Goal: Information Seeking & Learning: Learn about a topic

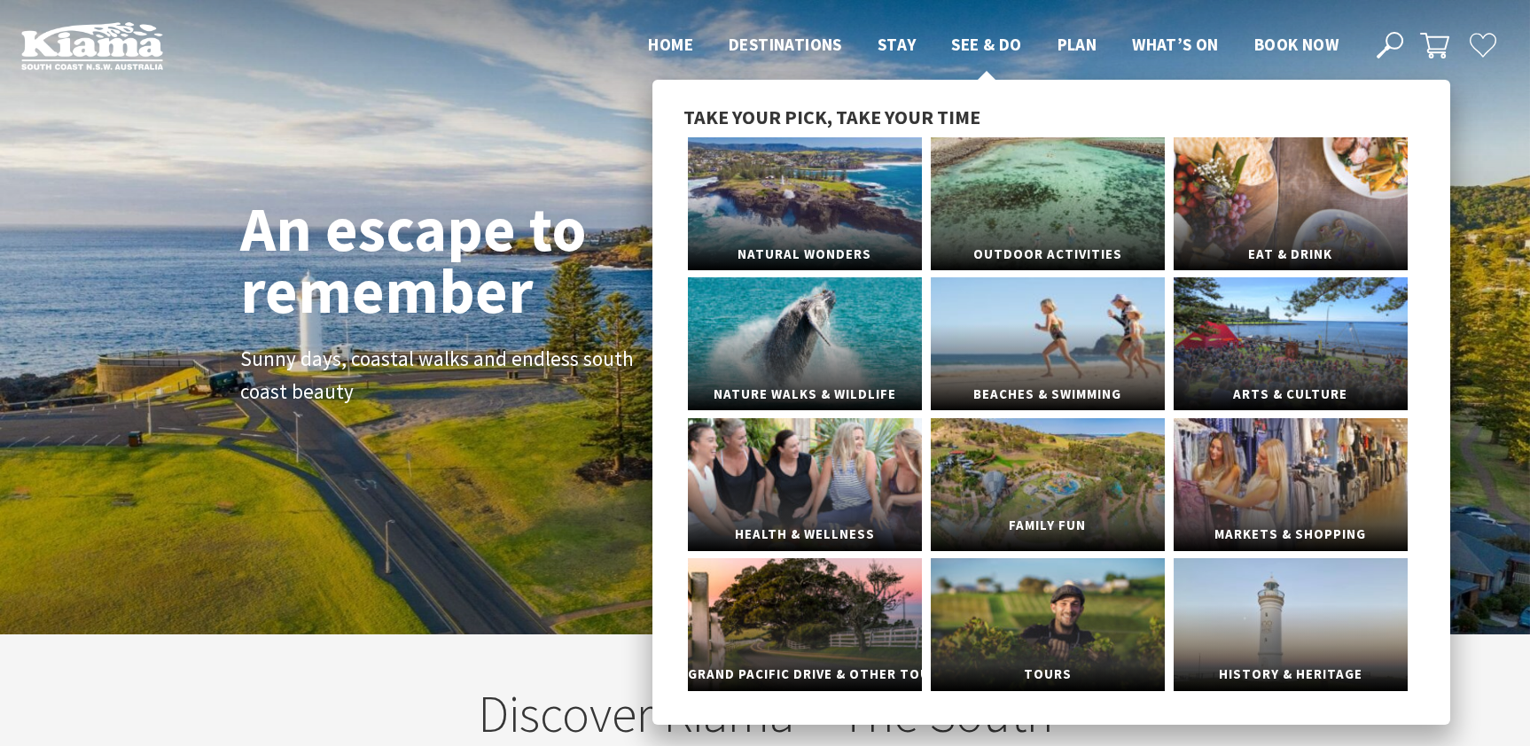
click at [1050, 525] on span "Family Fun" at bounding box center [1048, 526] width 234 height 33
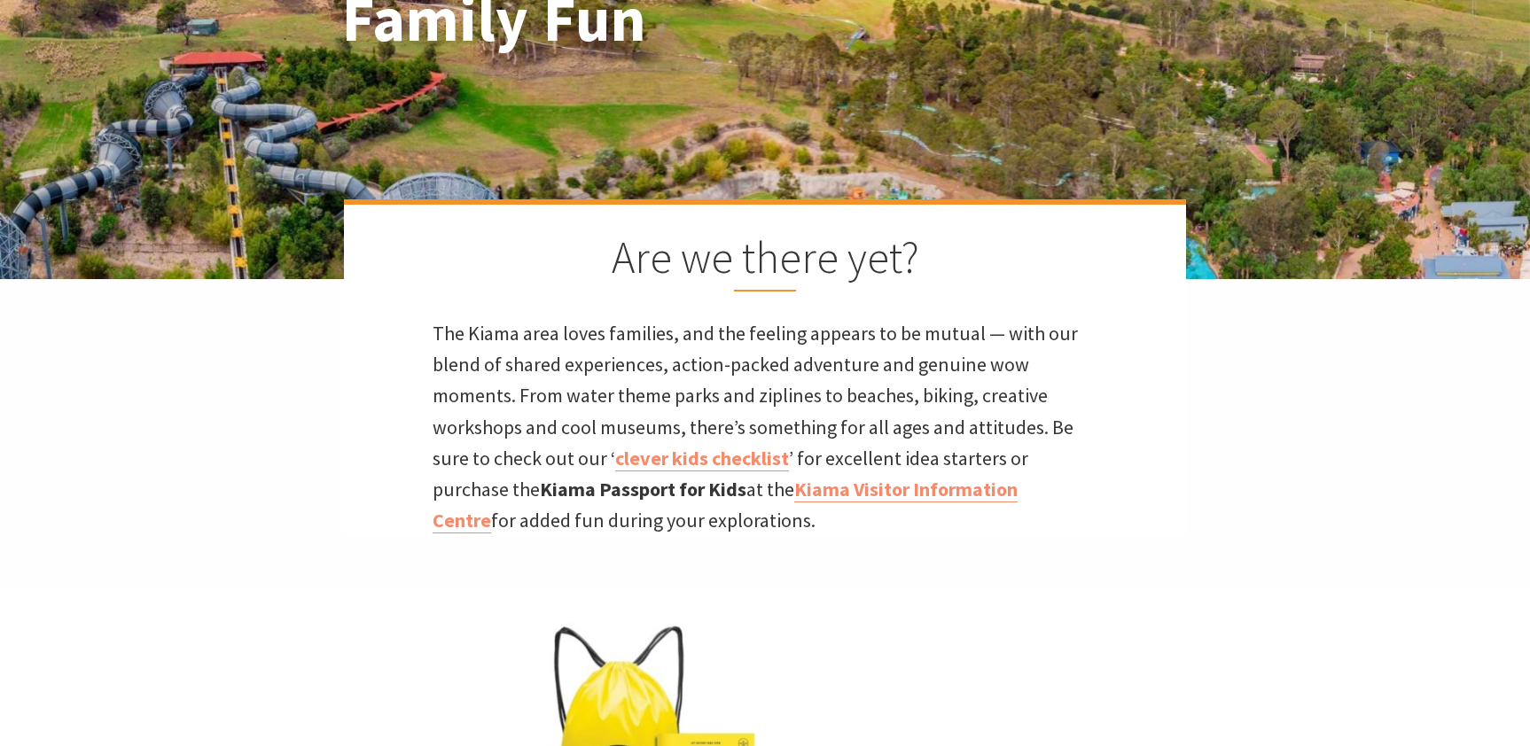
scroll to position [300, 0]
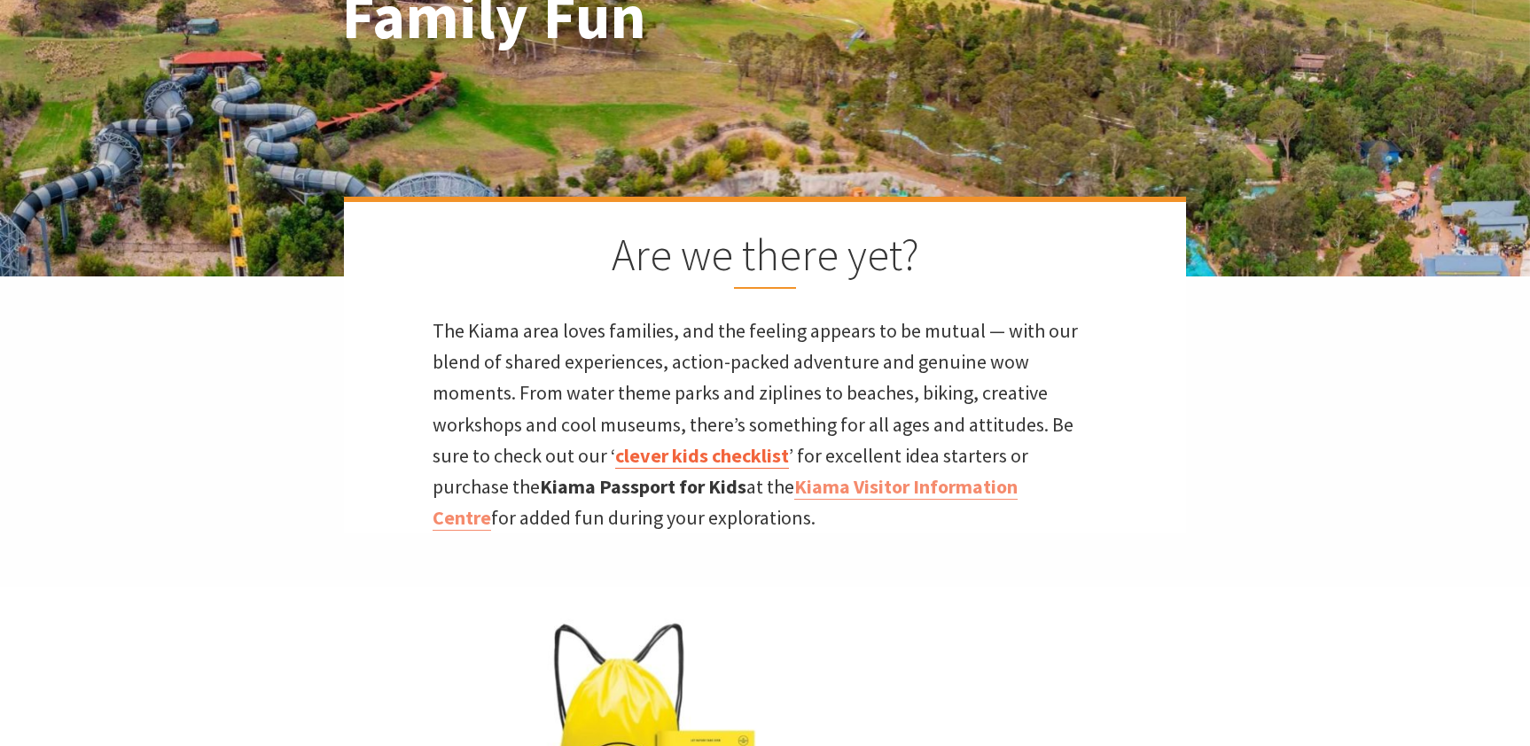
click at [692, 457] on link "clever kids checklist" at bounding box center [702, 456] width 174 height 26
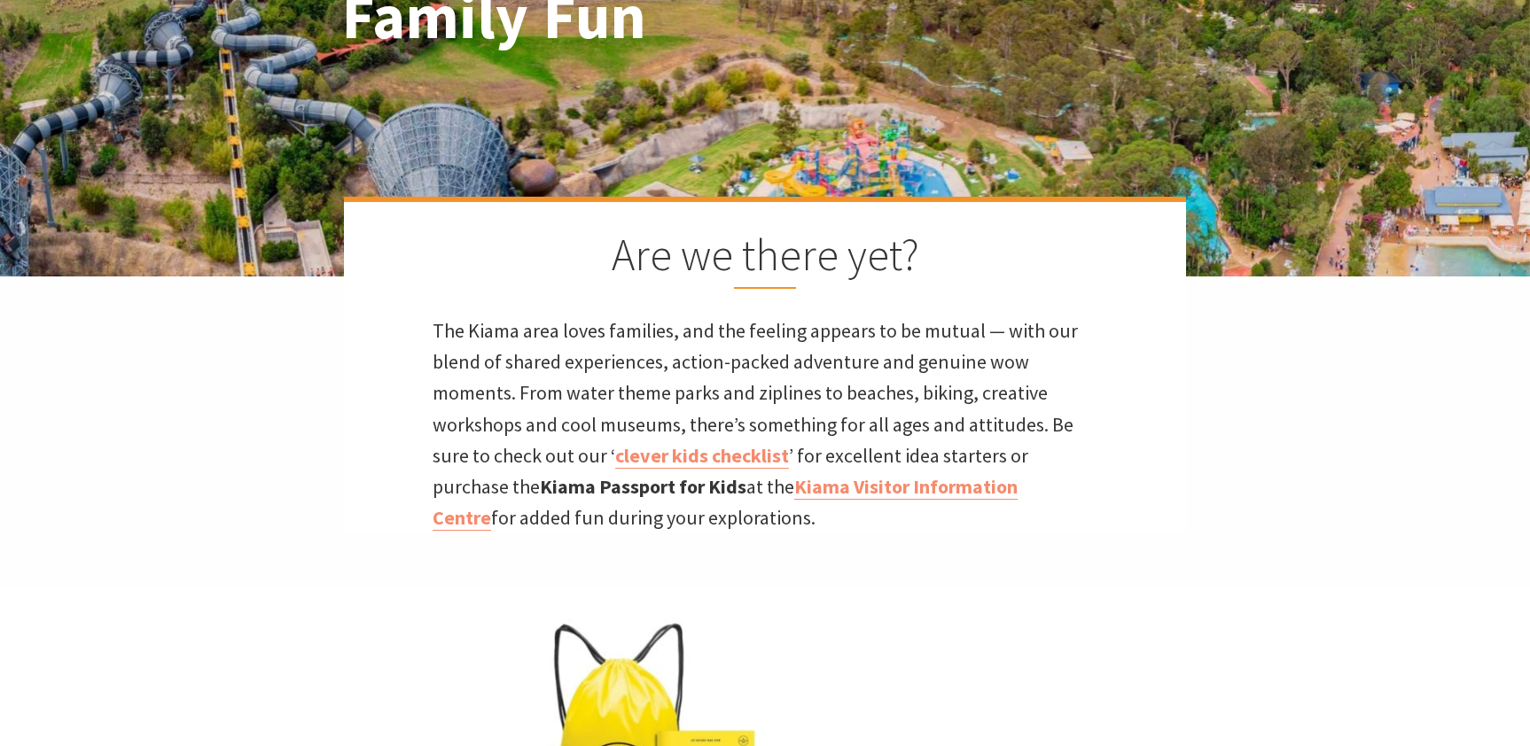
scroll to position [0, 0]
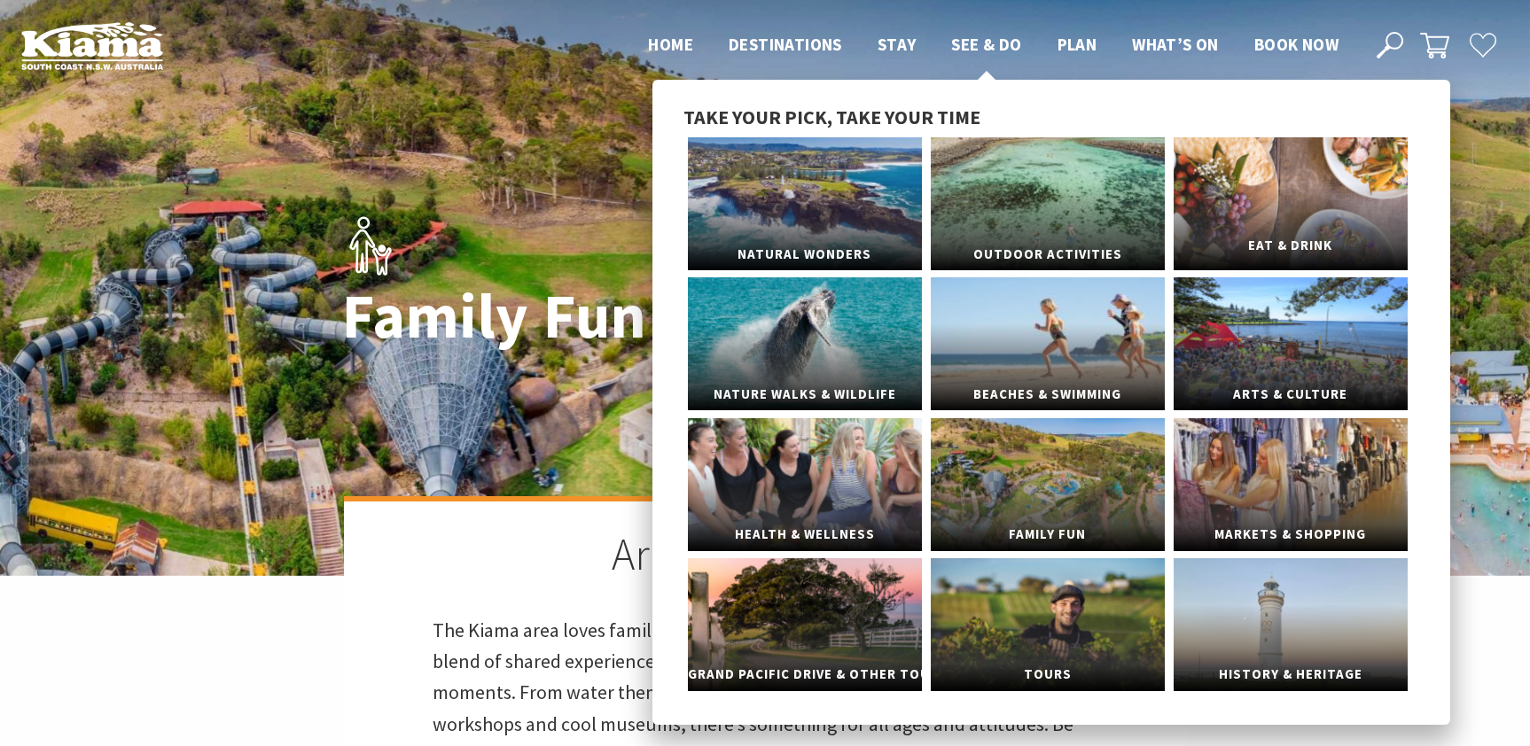
click at [1289, 215] on link "Eat & Drink" at bounding box center [1291, 203] width 234 height 133
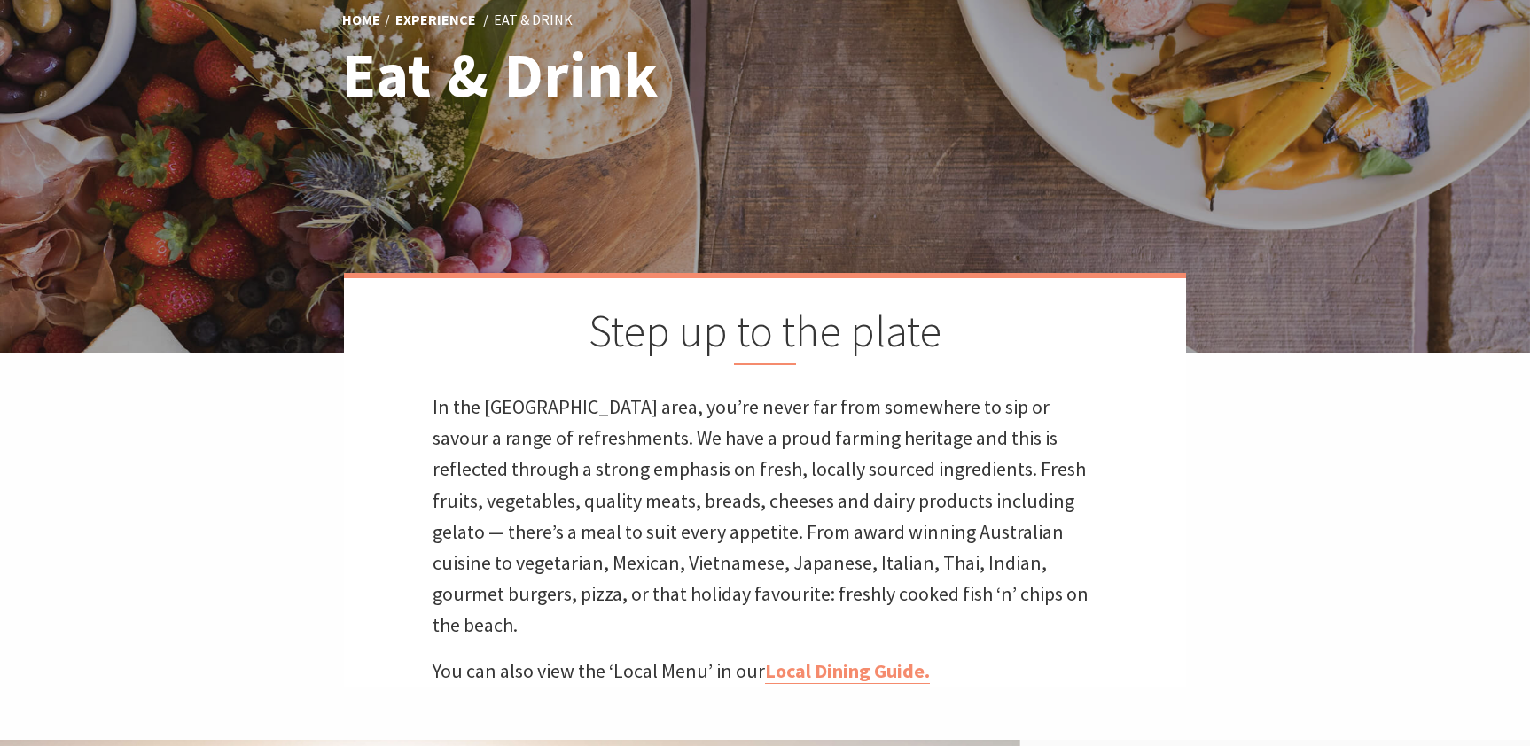
scroll to position [233, 0]
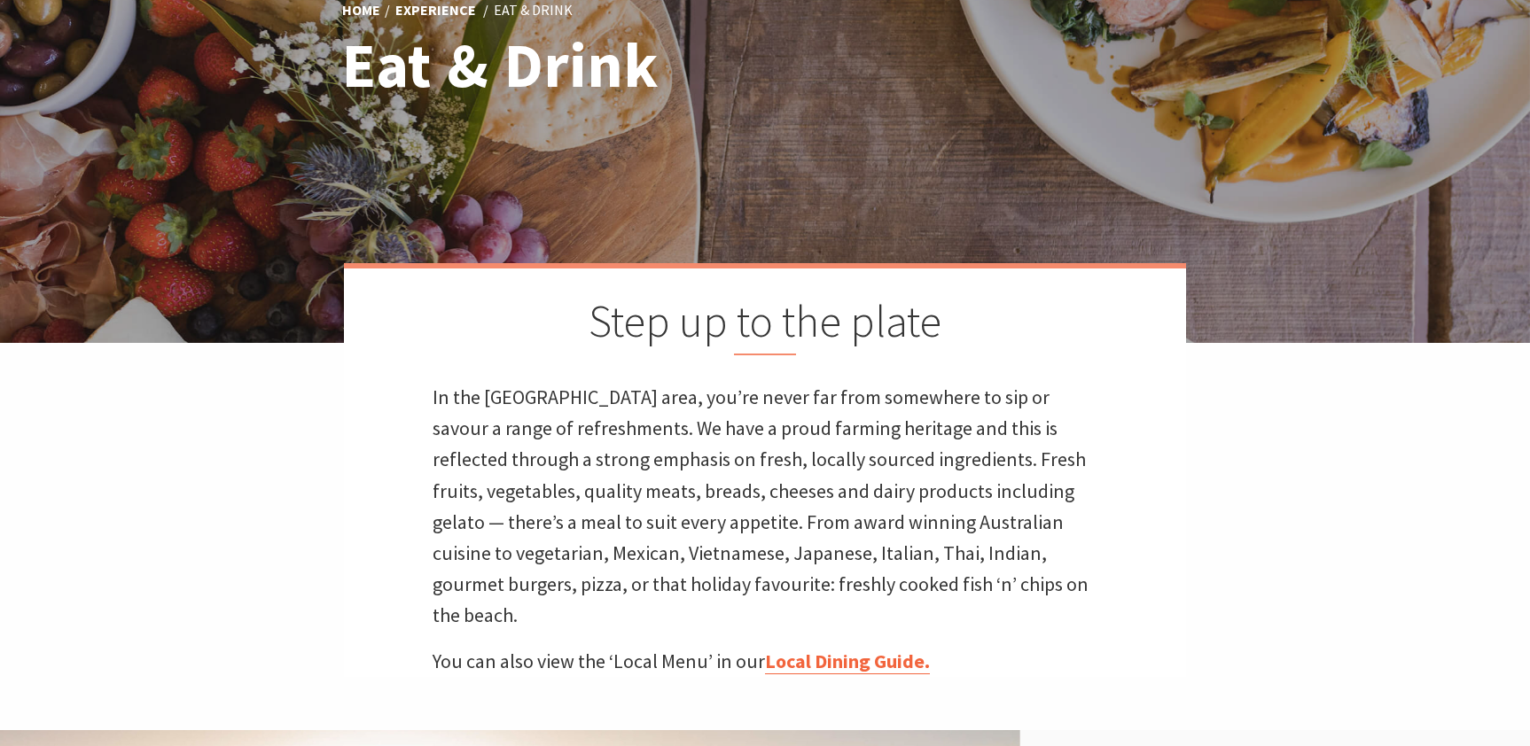
click at [853, 649] on link "Local Dining Guide." at bounding box center [847, 662] width 165 height 26
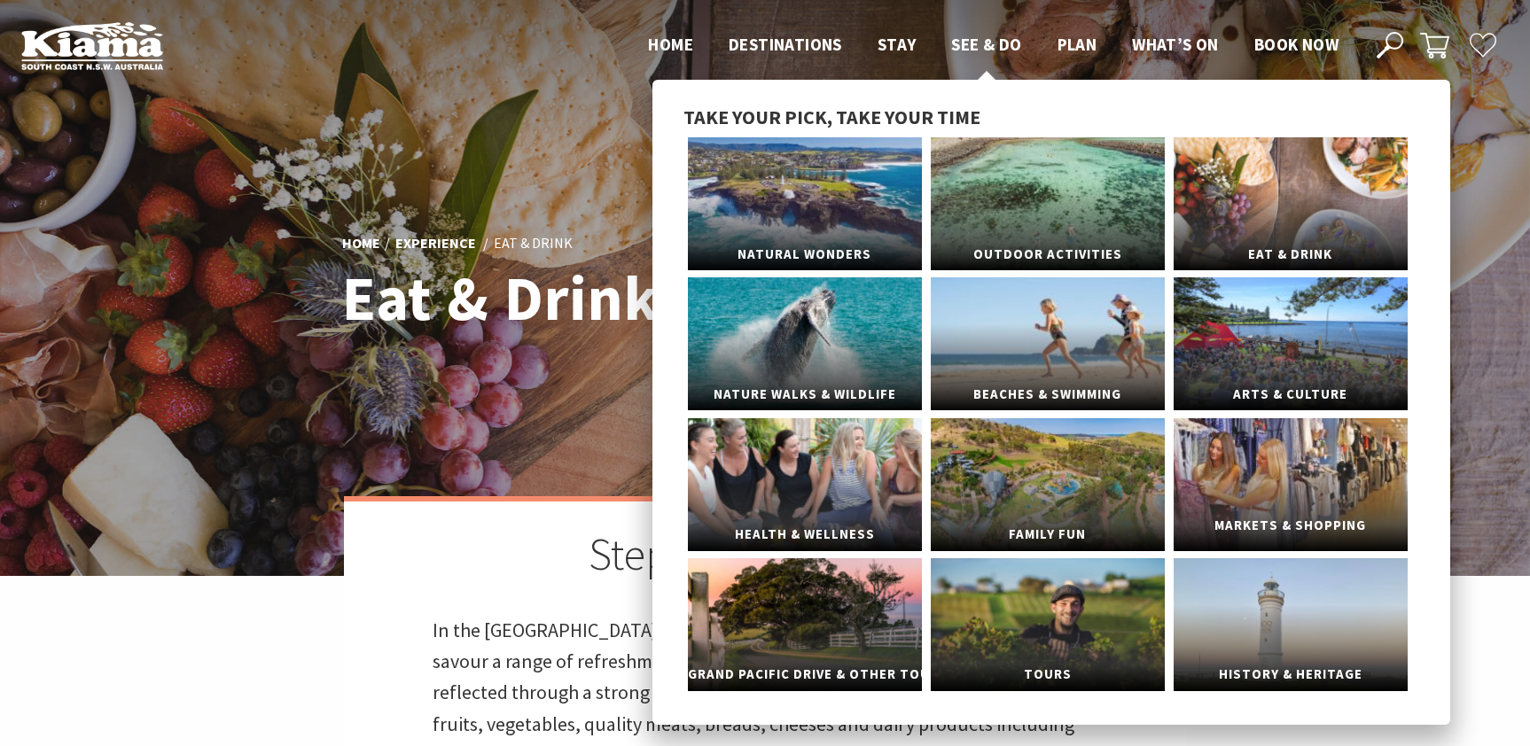
click at [1301, 478] on link "Markets & Shopping" at bounding box center [1291, 484] width 234 height 133
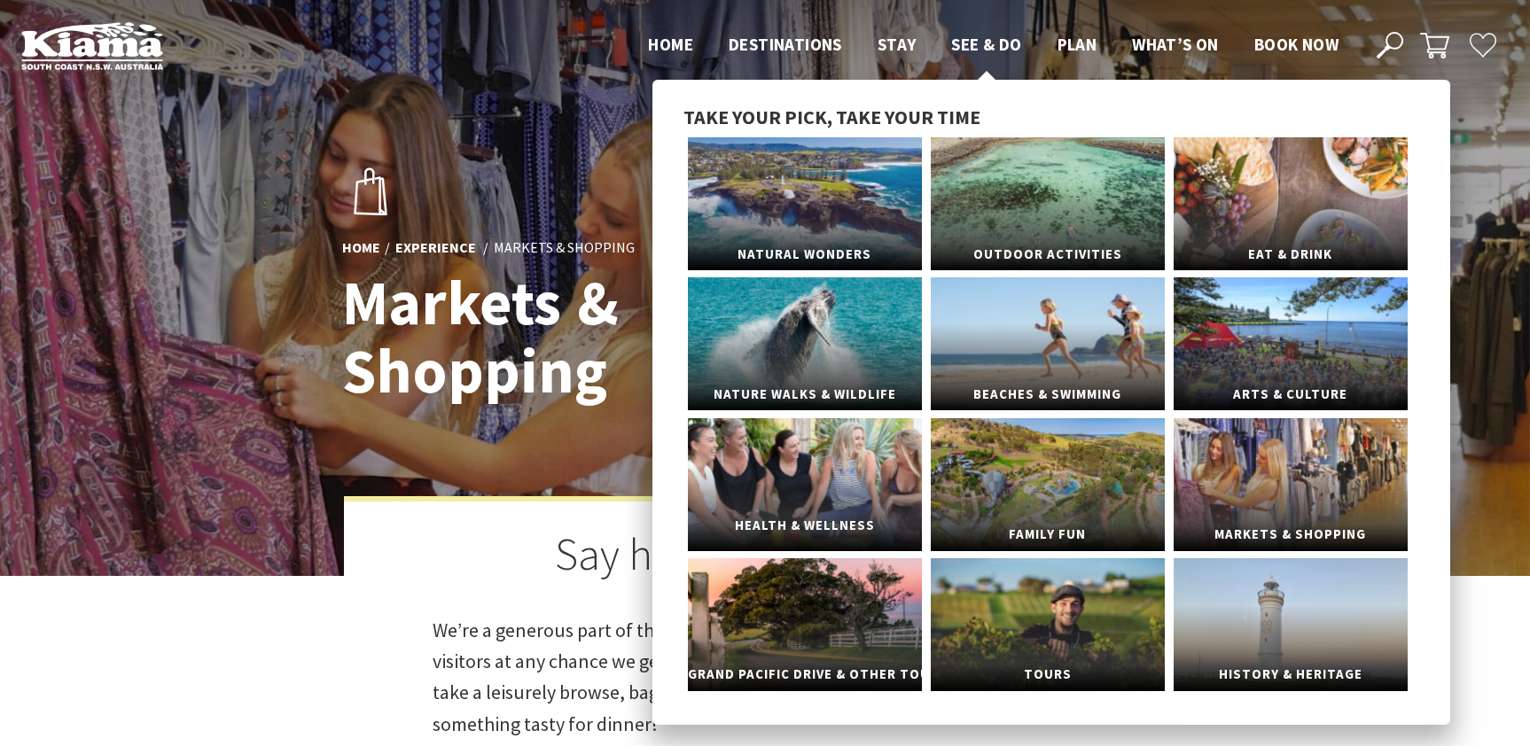
click at [816, 489] on link "Health & Wellness" at bounding box center [805, 484] width 234 height 133
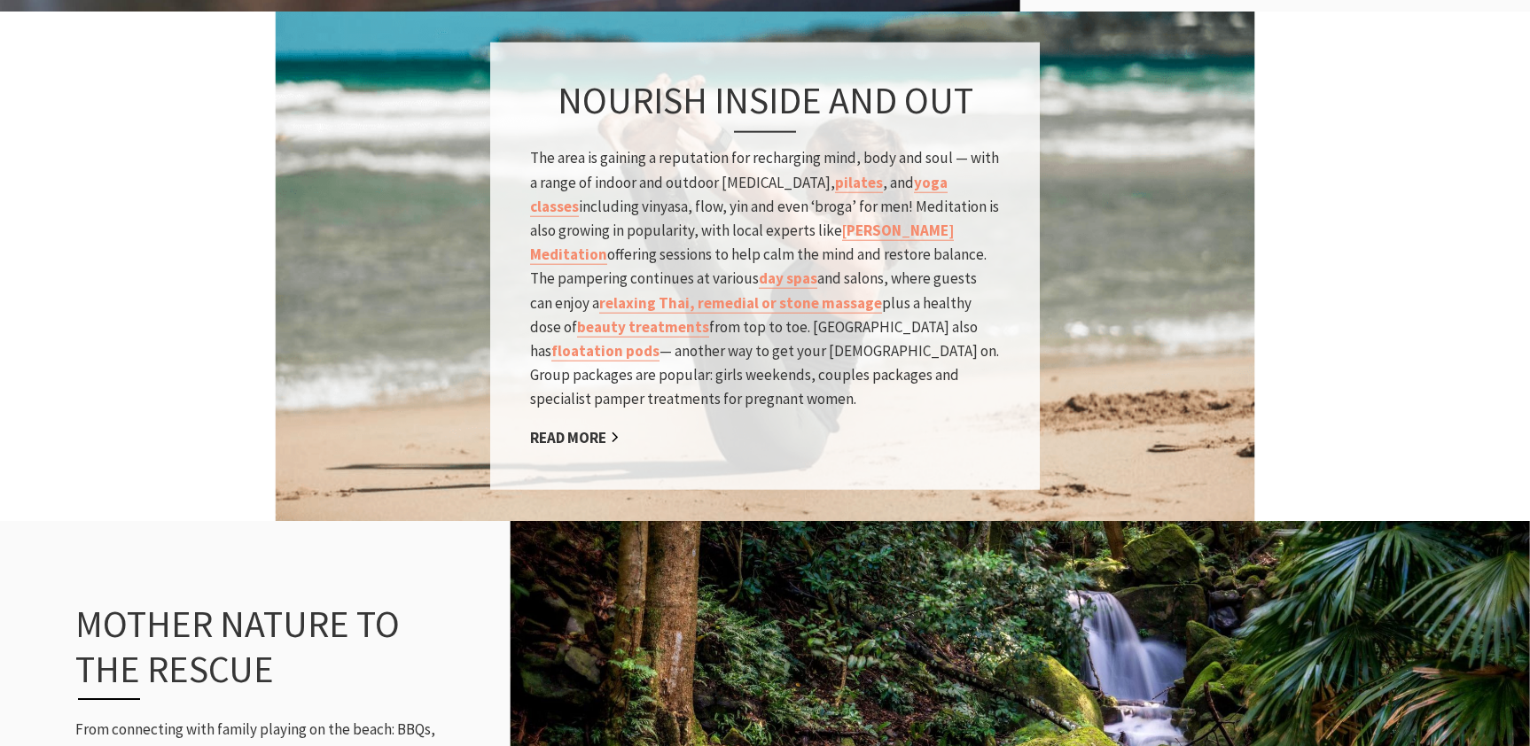
scroll to position [1266, 0]
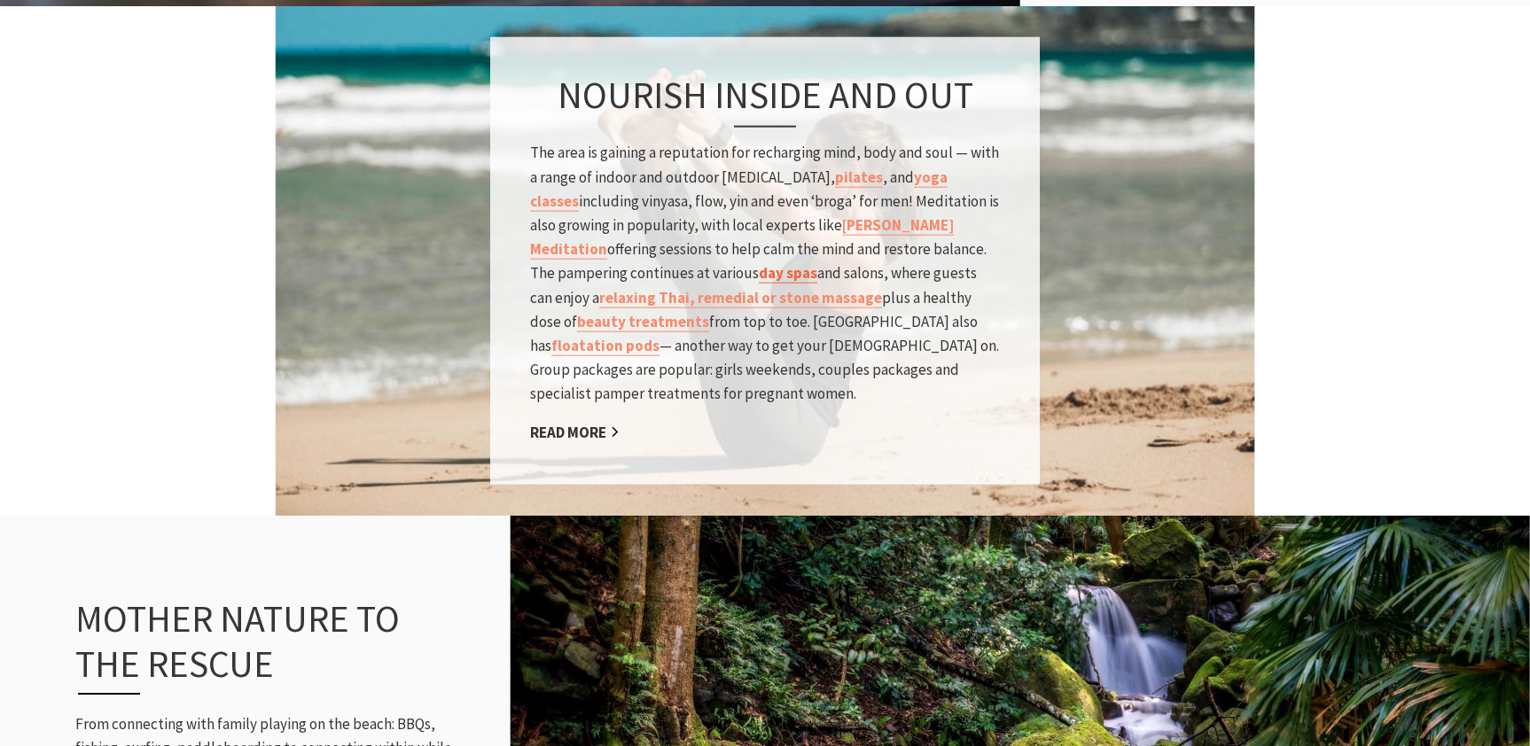
click at [759, 284] on link "day spas" at bounding box center [788, 273] width 59 height 20
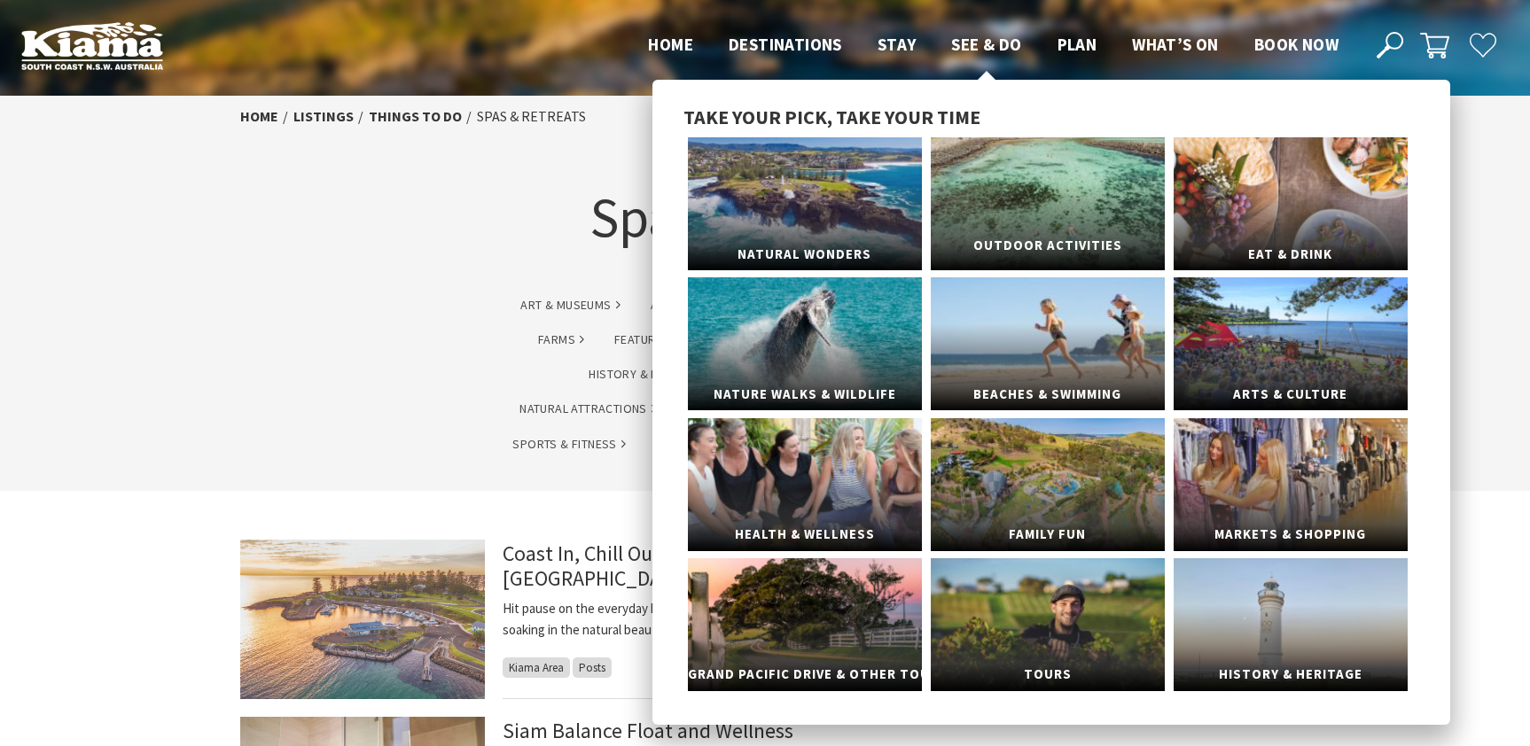
click at [1025, 223] on link "Outdoor Activities" at bounding box center [1048, 203] width 234 height 133
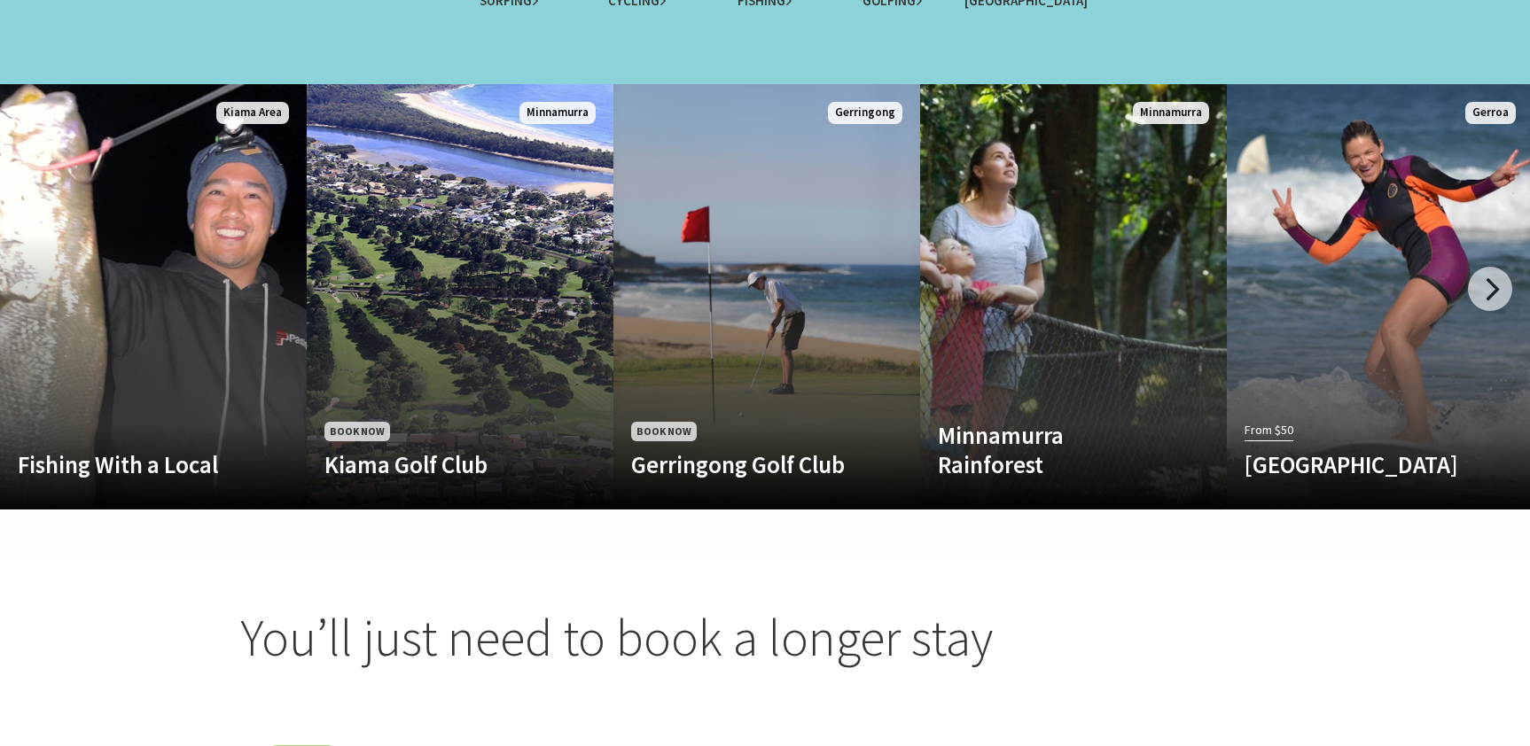
scroll to position [1796, 0]
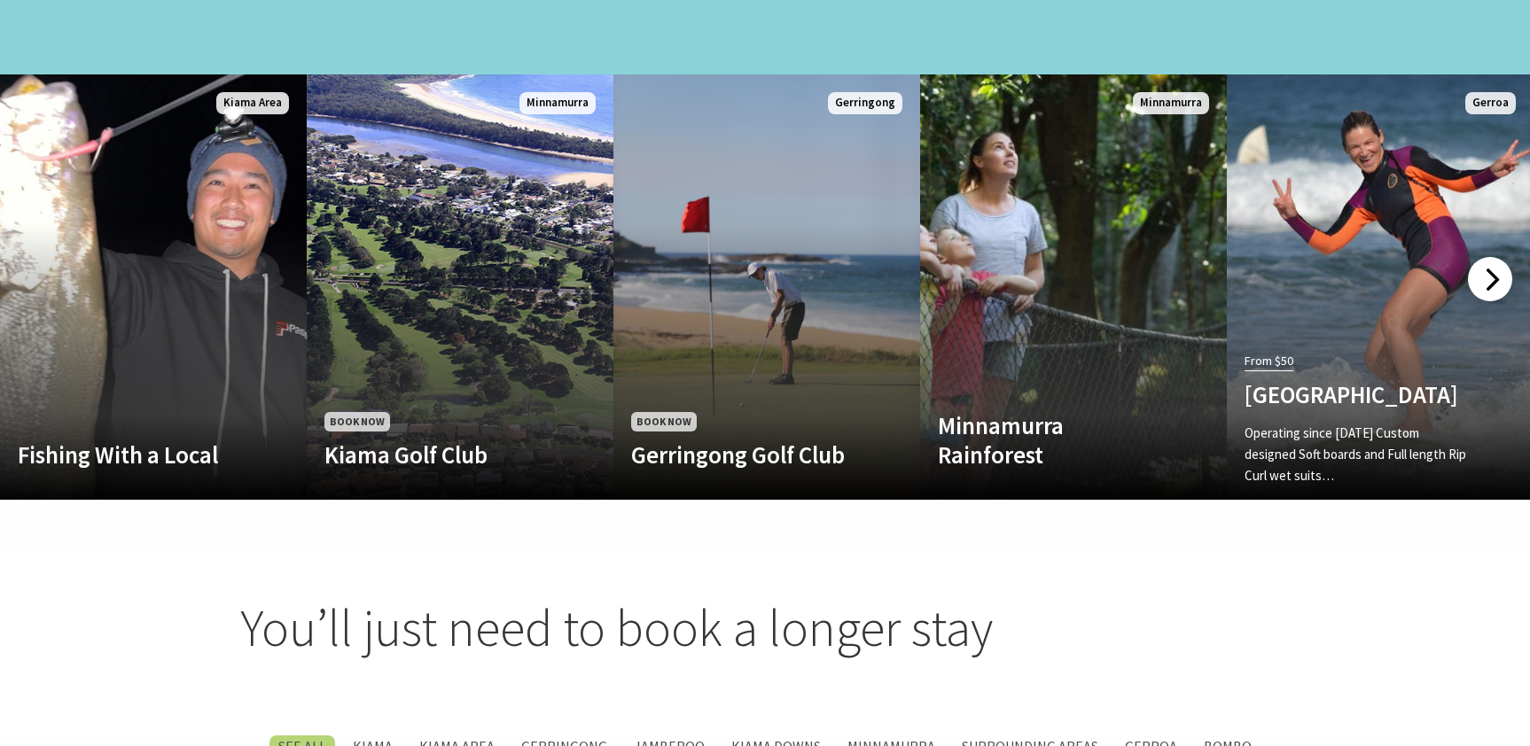
click at [1491, 264] on div at bounding box center [1490, 279] width 44 height 44
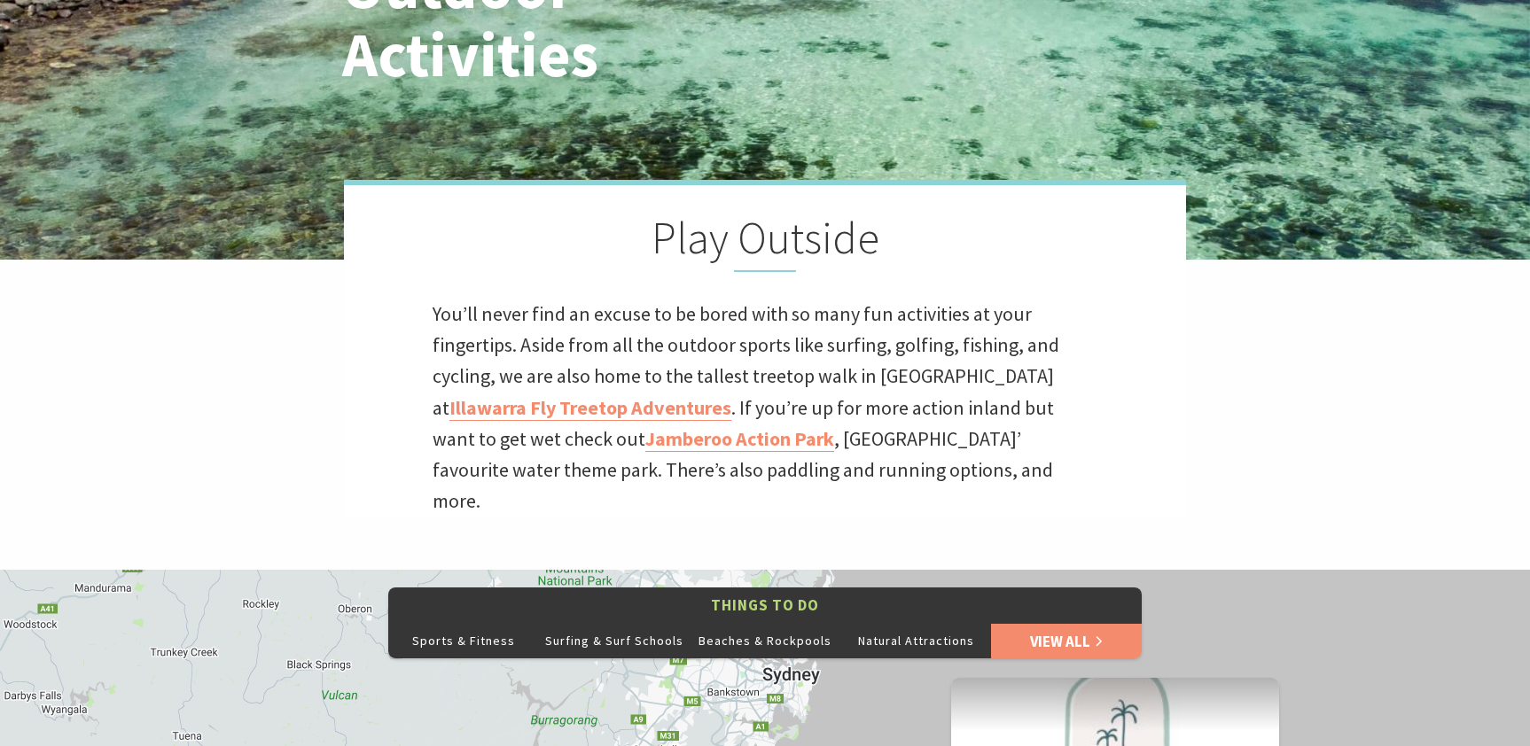
scroll to position [337, 0]
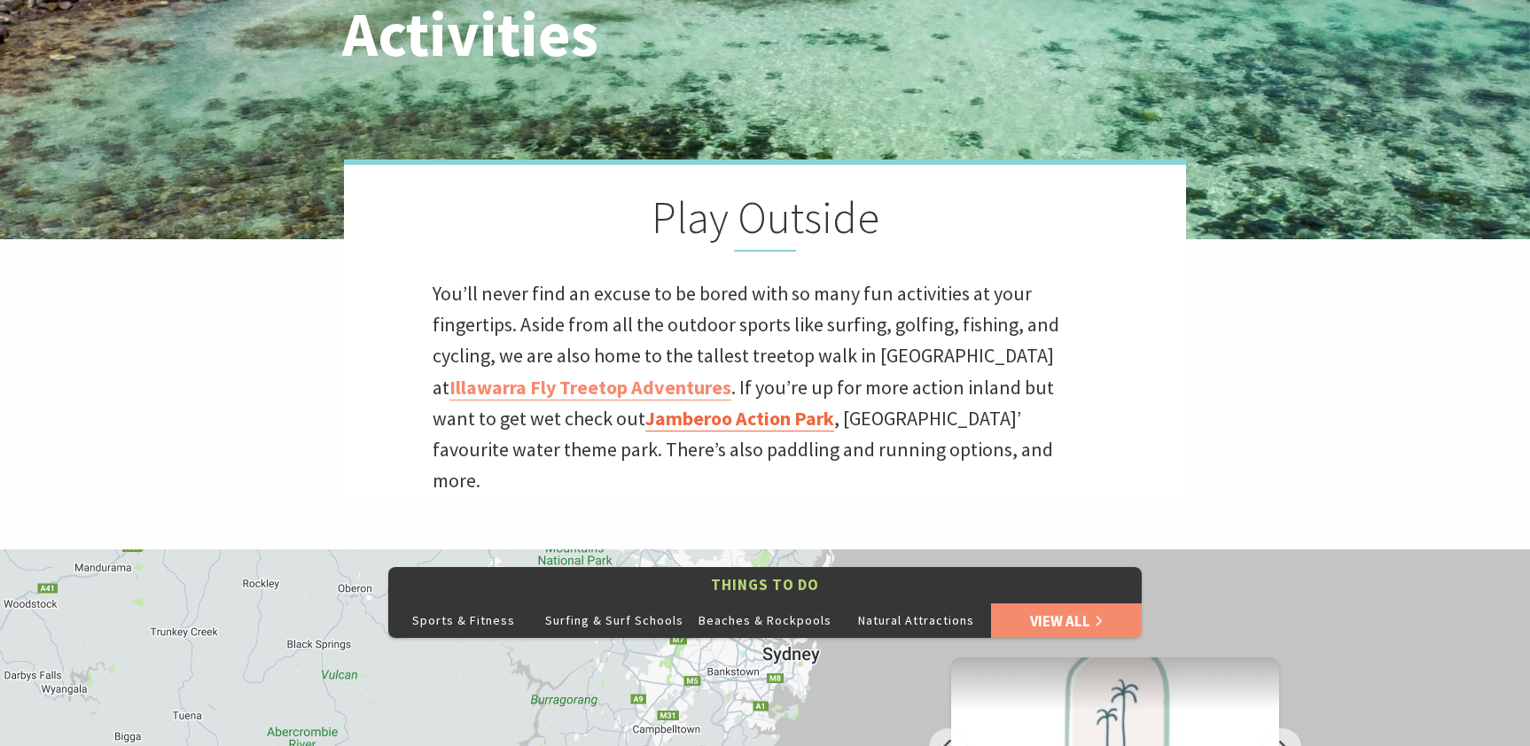
click at [646, 421] on link "Jamberoo Action Park" at bounding box center [739, 419] width 189 height 26
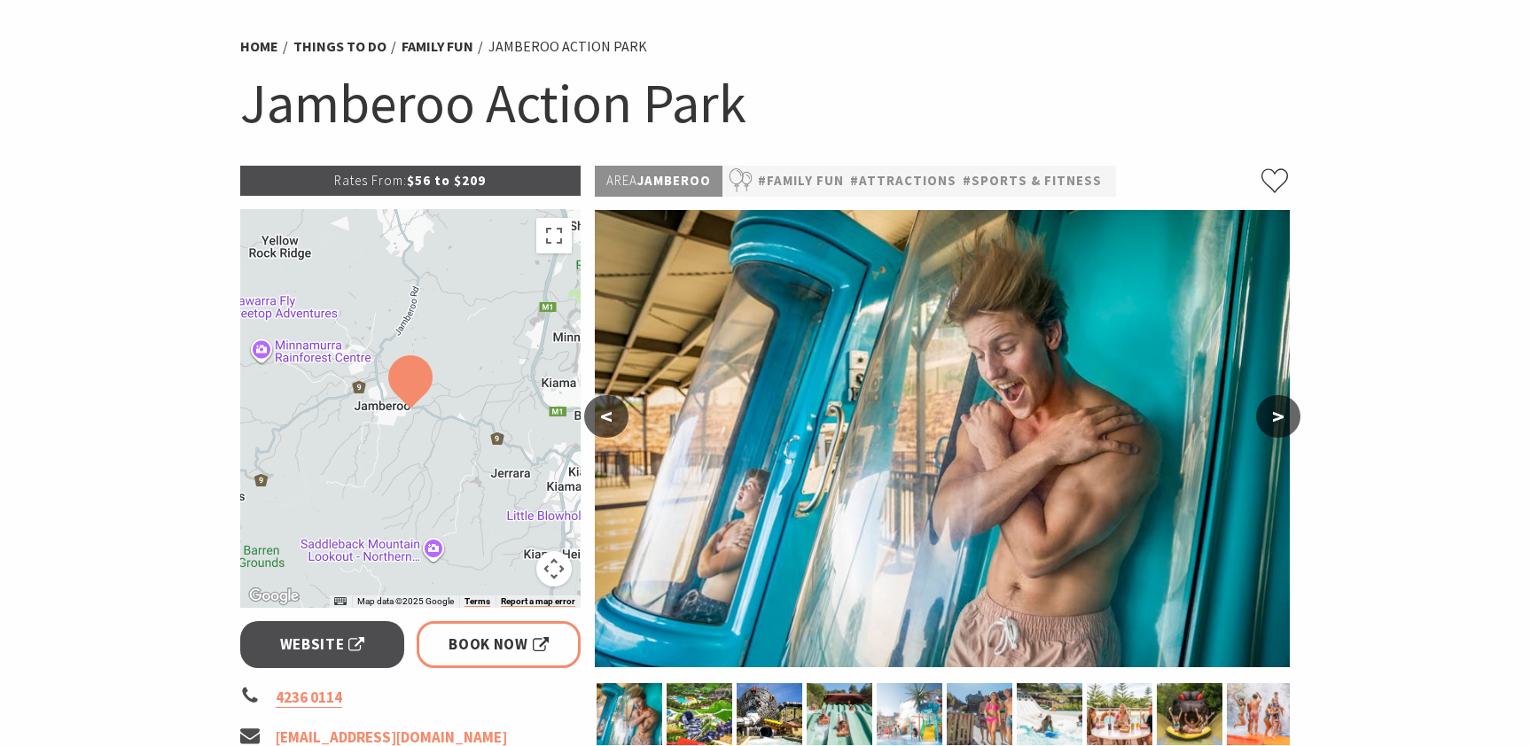
scroll to position [121, 0]
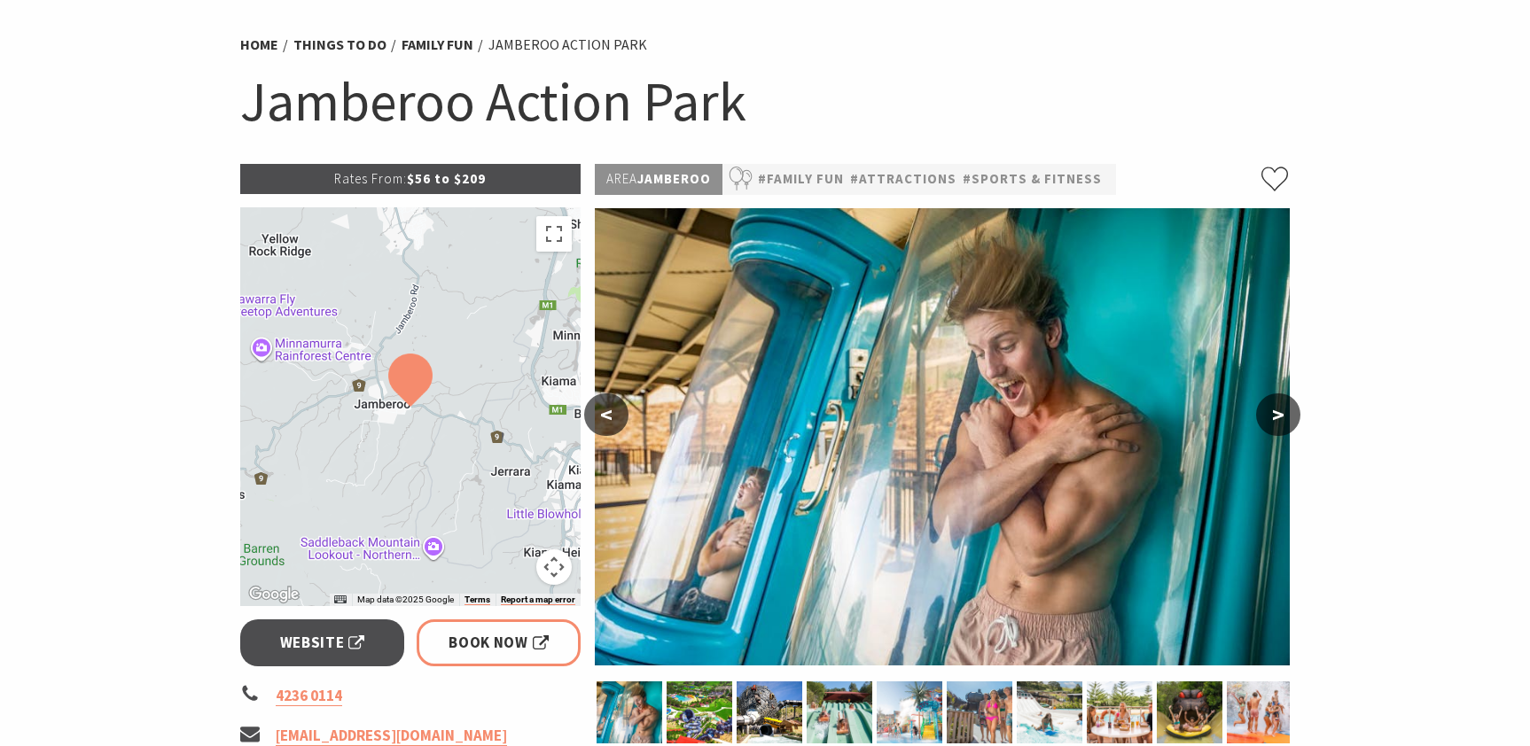
click at [1276, 413] on button ">" at bounding box center [1278, 415] width 44 height 43
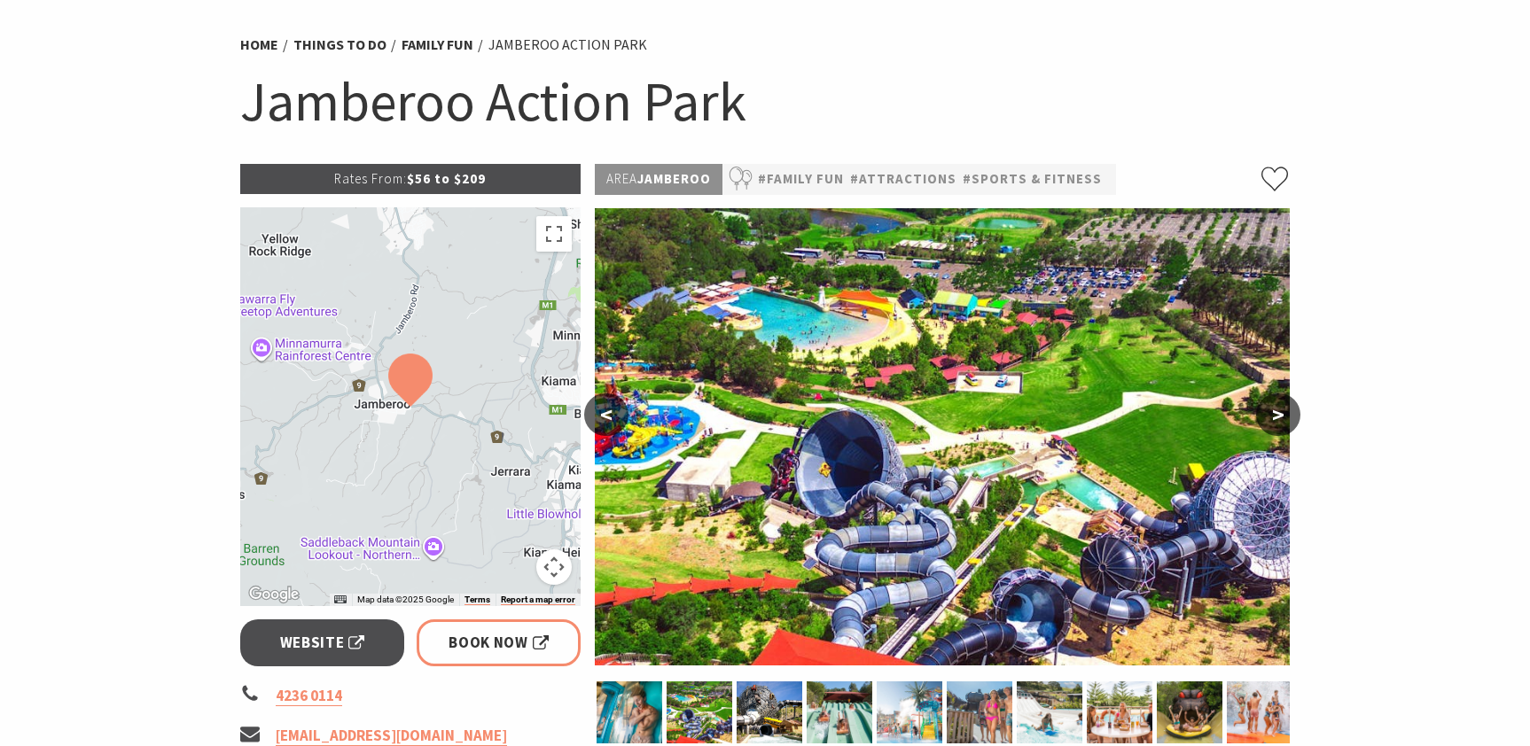
click at [1278, 416] on button ">" at bounding box center [1278, 415] width 44 height 43
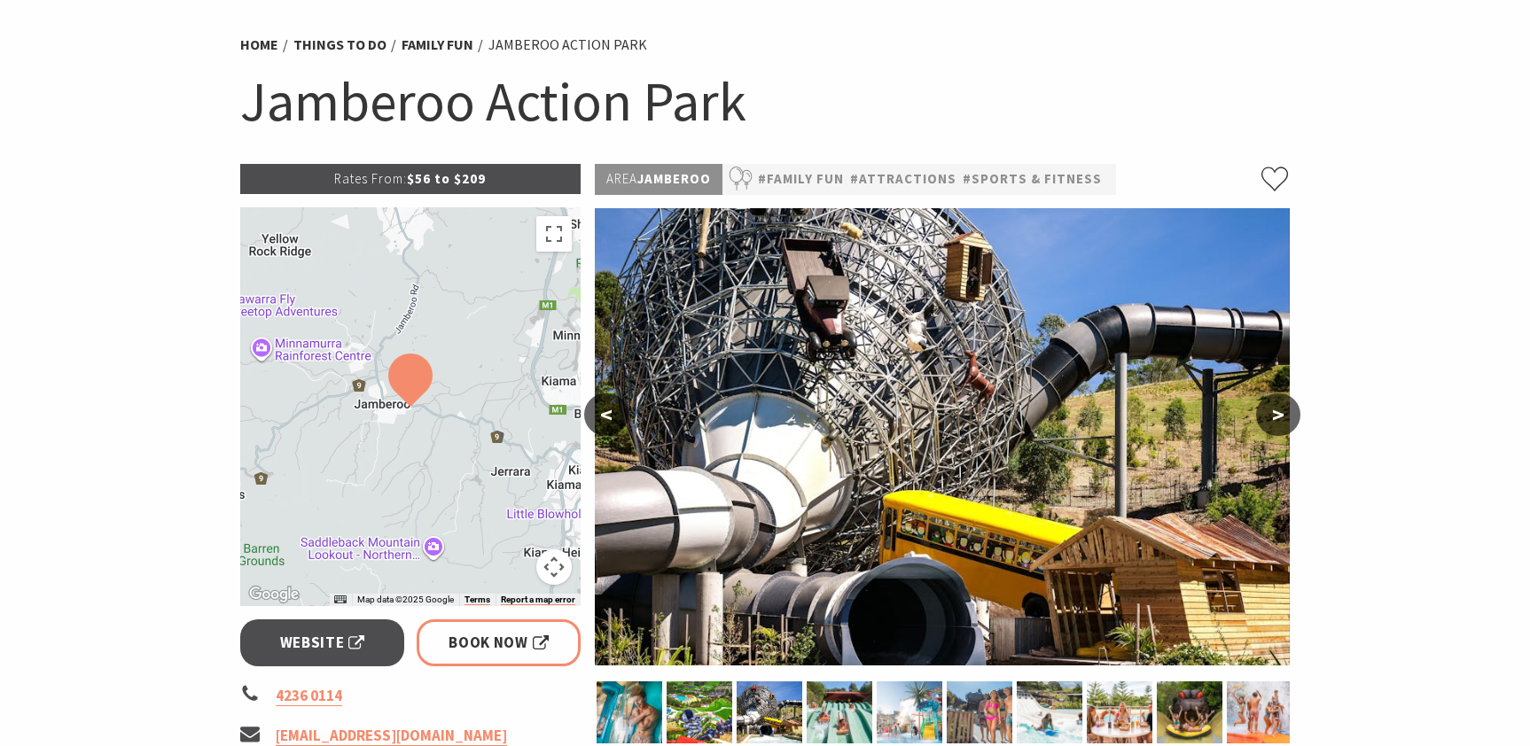
click at [1281, 411] on button ">" at bounding box center [1278, 415] width 44 height 43
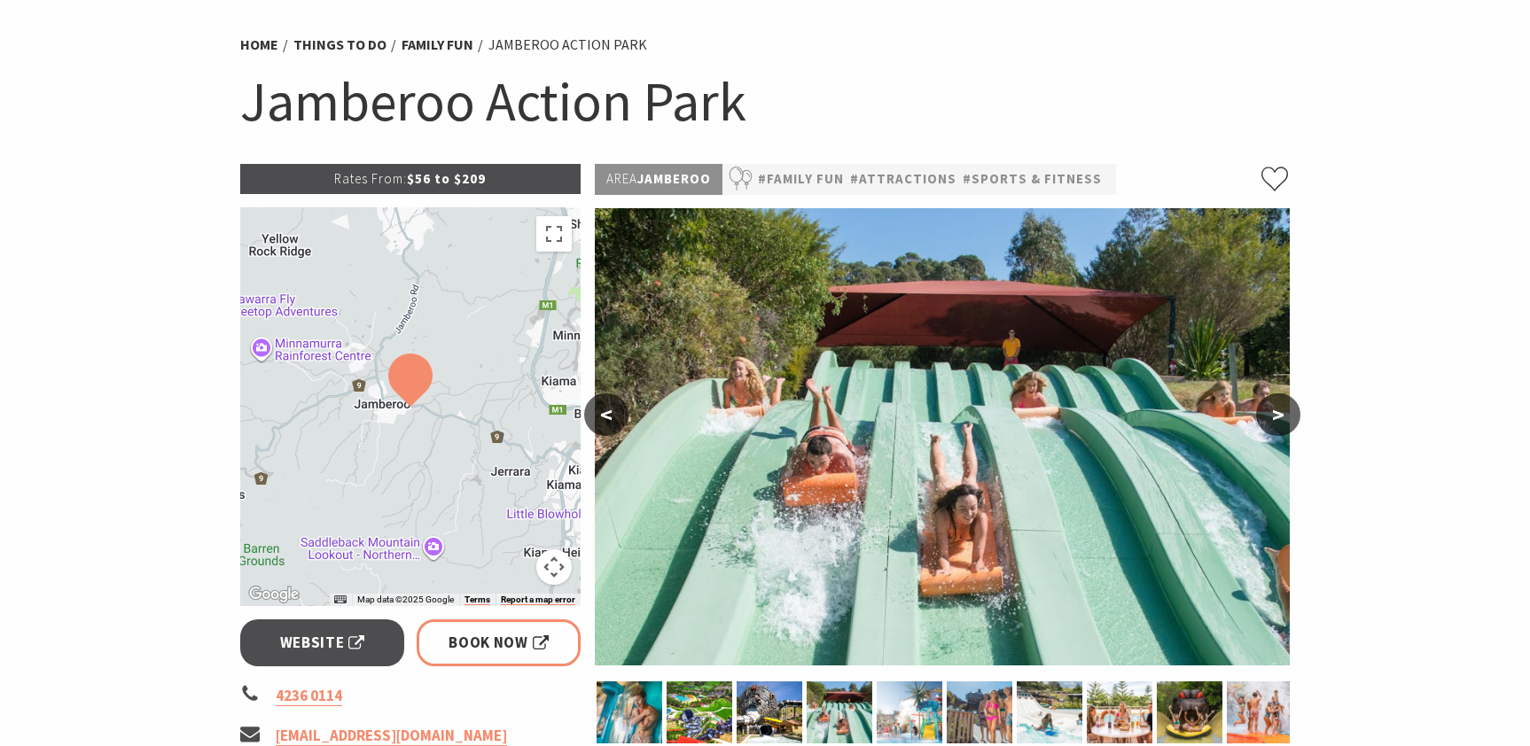
click at [1279, 412] on button ">" at bounding box center [1278, 415] width 44 height 43
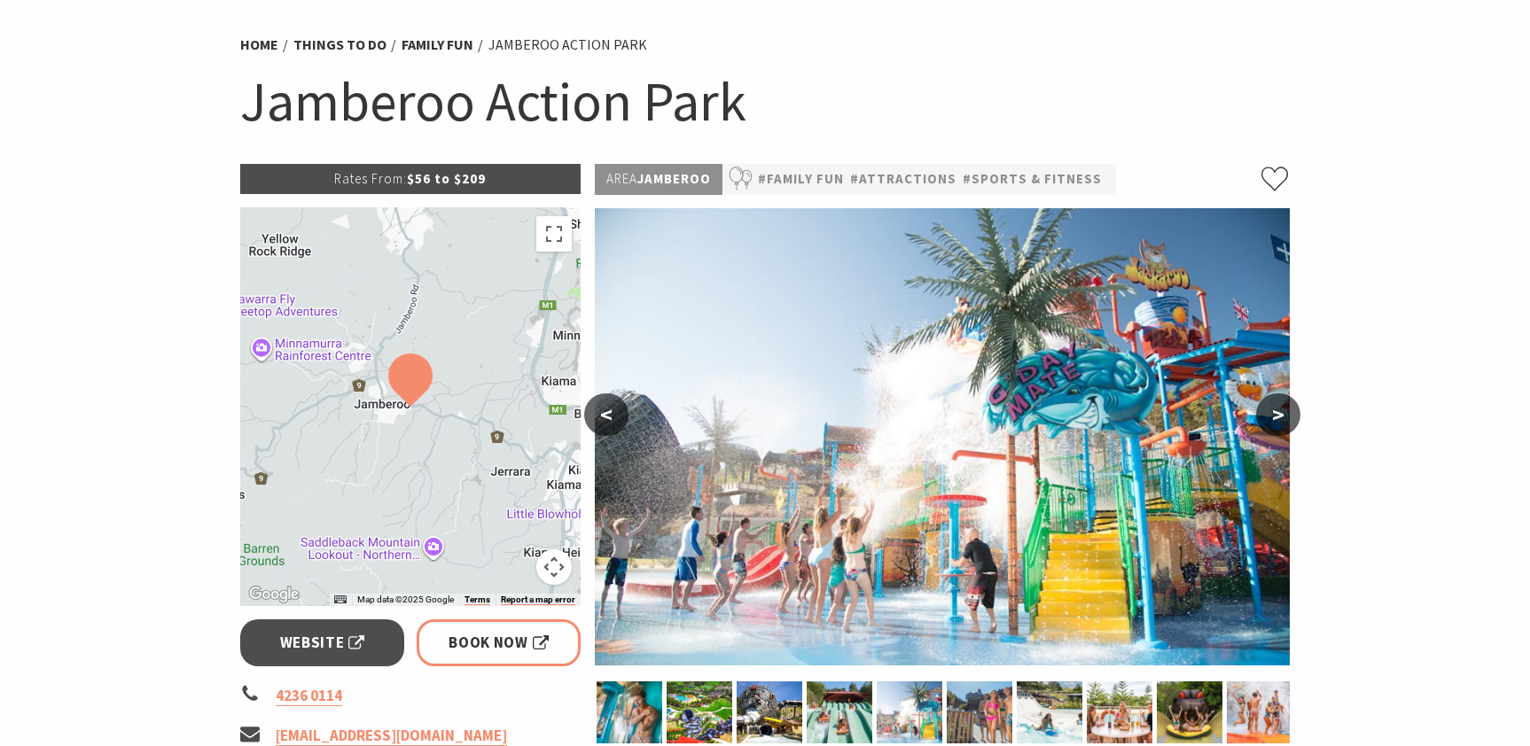
click at [1278, 414] on button ">" at bounding box center [1278, 415] width 44 height 43
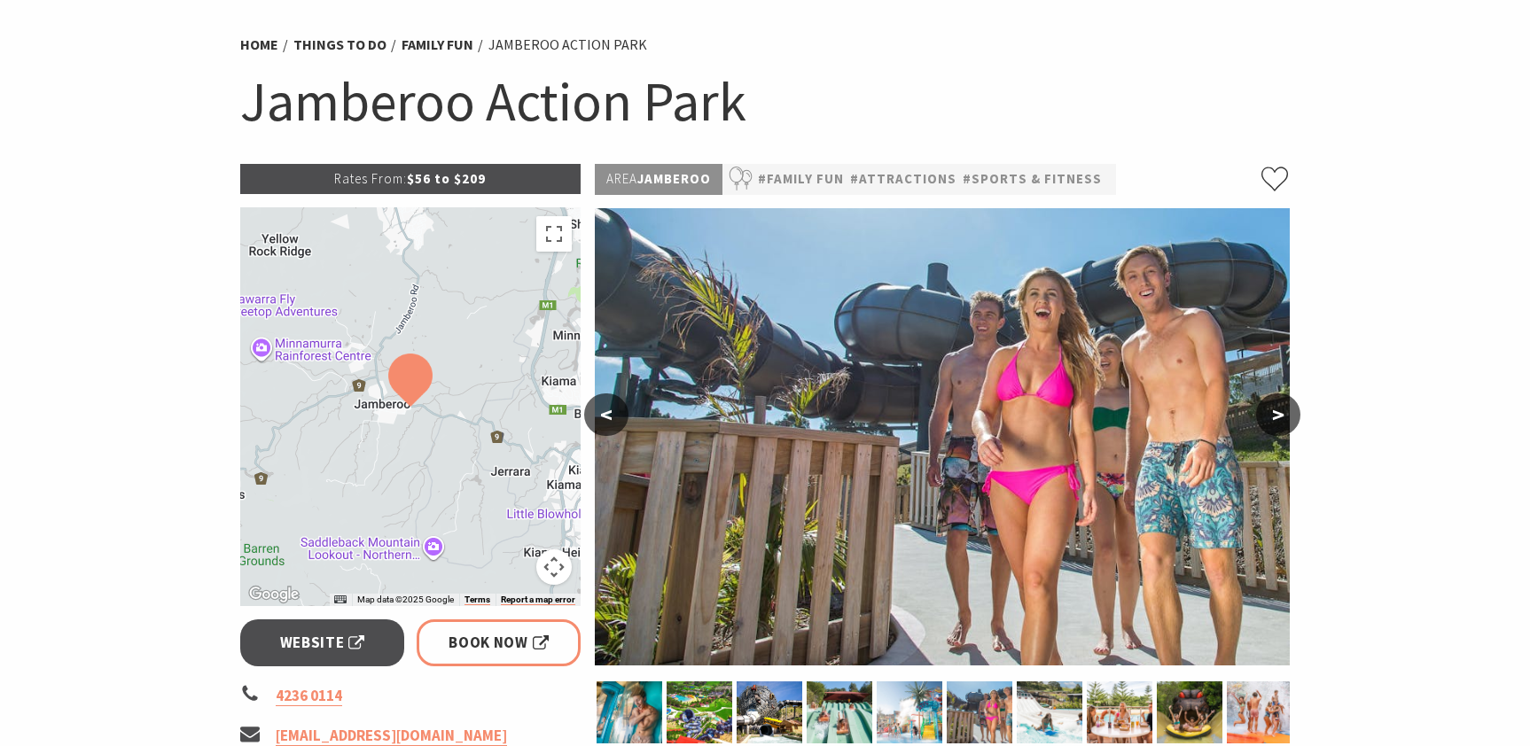
click at [1278, 414] on button ">" at bounding box center [1278, 415] width 44 height 43
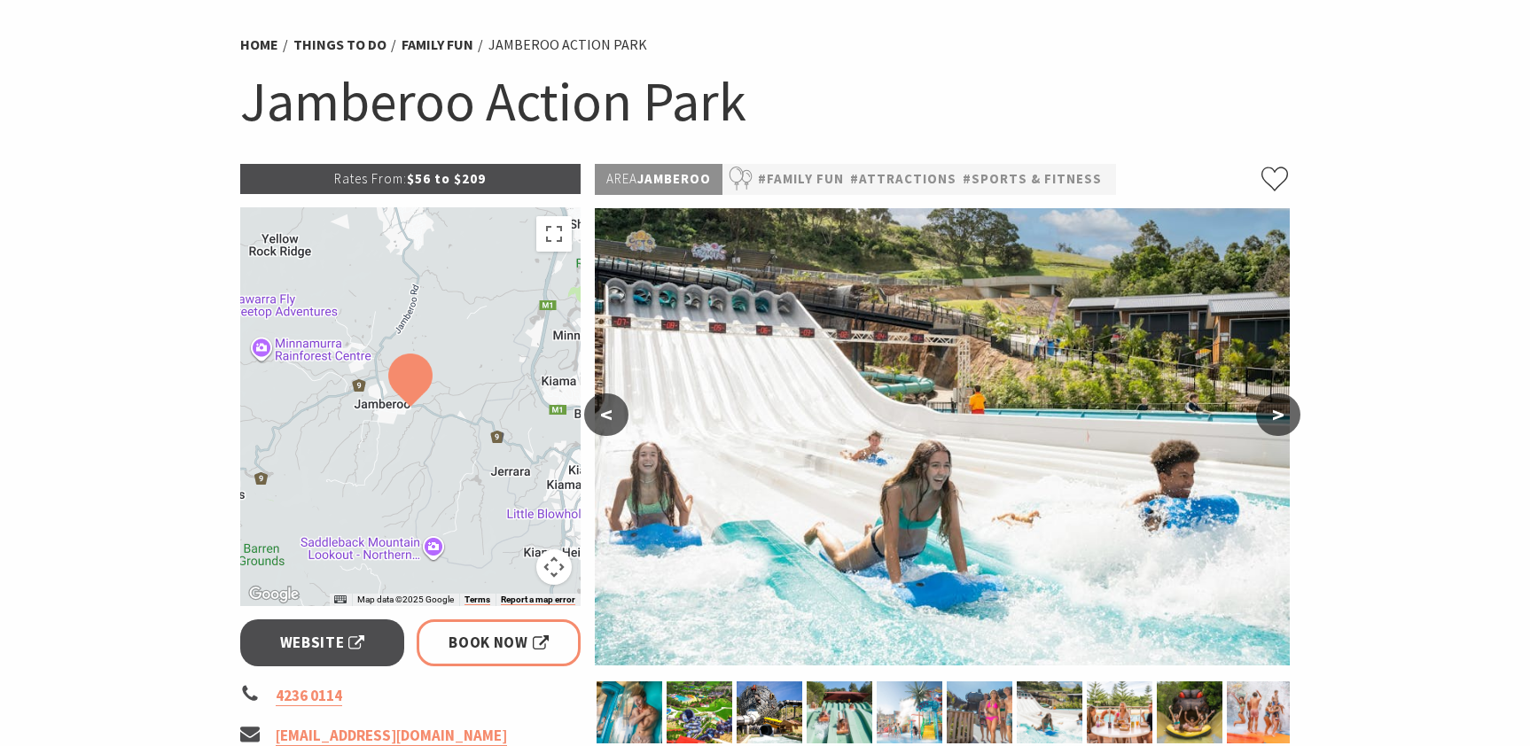
click at [1278, 415] on button ">" at bounding box center [1278, 415] width 44 height 43
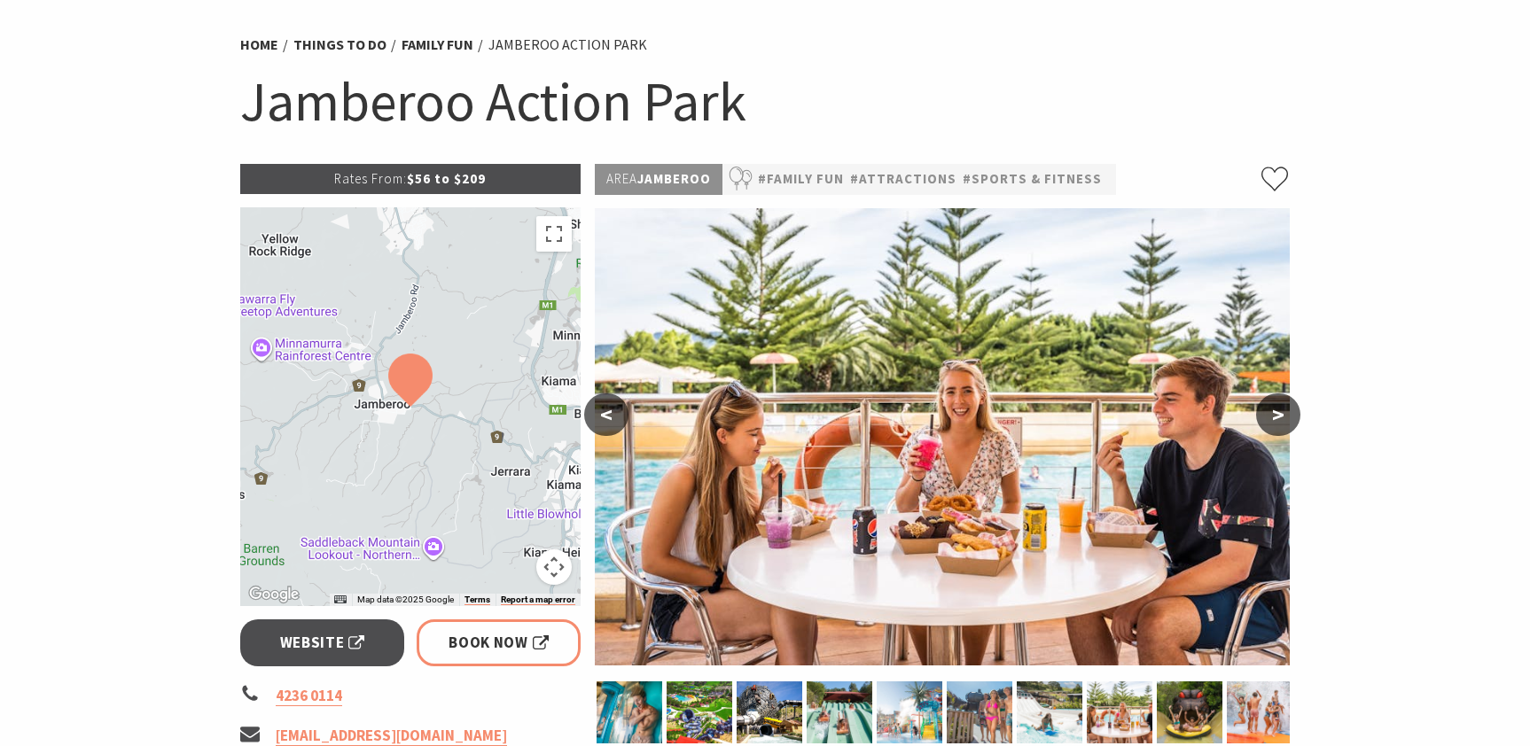
click at [1279, 415] on button ">" at bounding box center [1278, 415] width 44 height 43
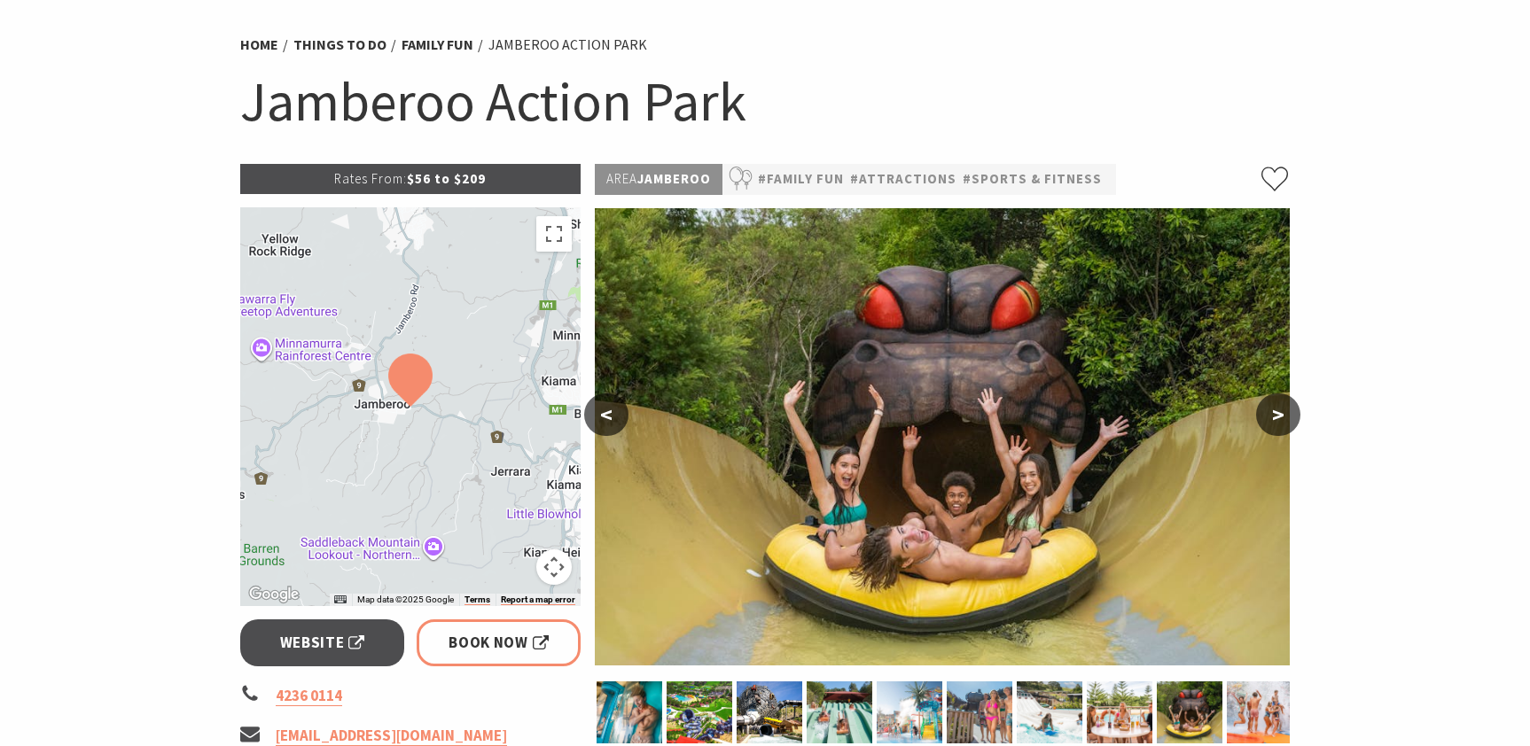
click at [1279, 415] on button ">" at bounding box center [1278, 415] width 44 height 43
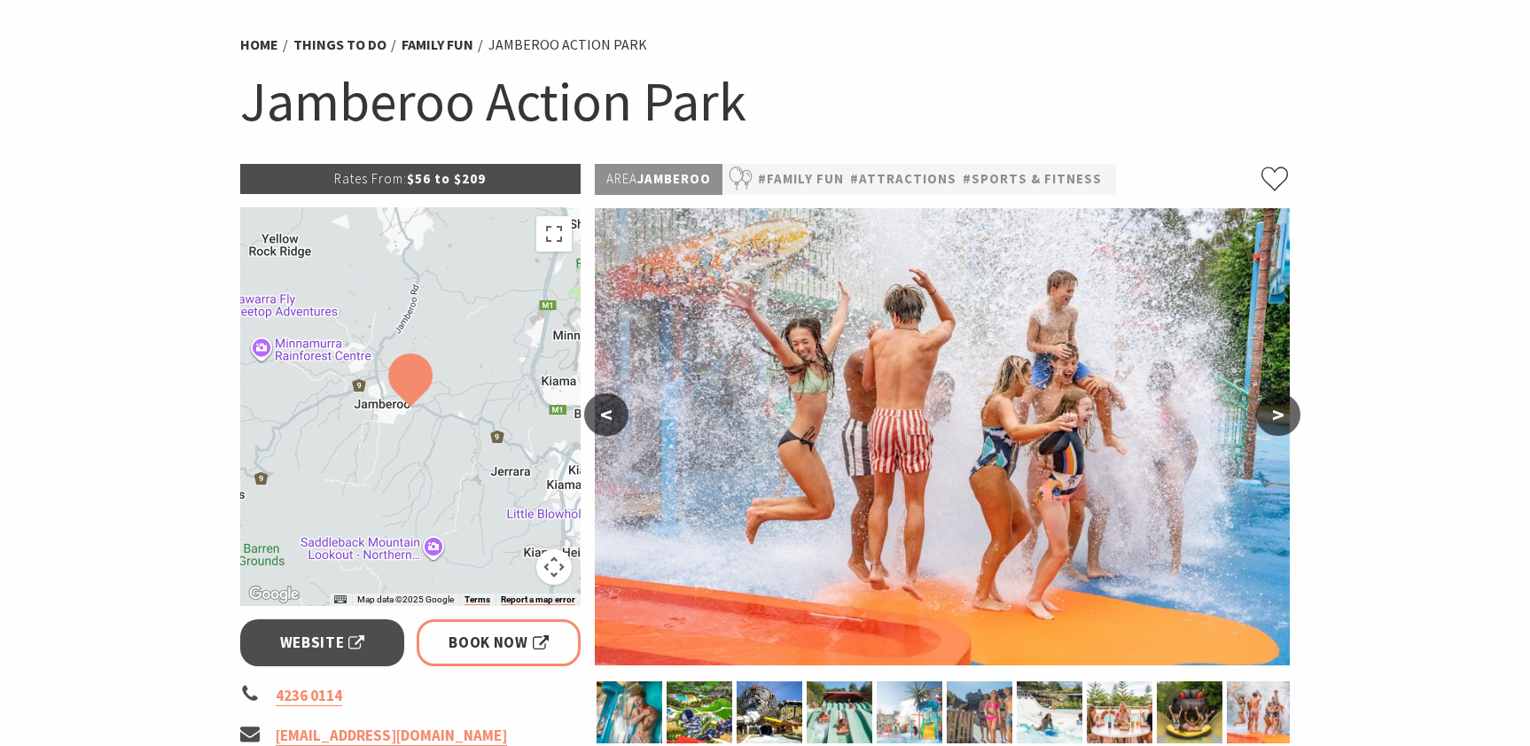
click at [1280, 415] on button ">" at bounding box center [1278, 415] width 44 height 43
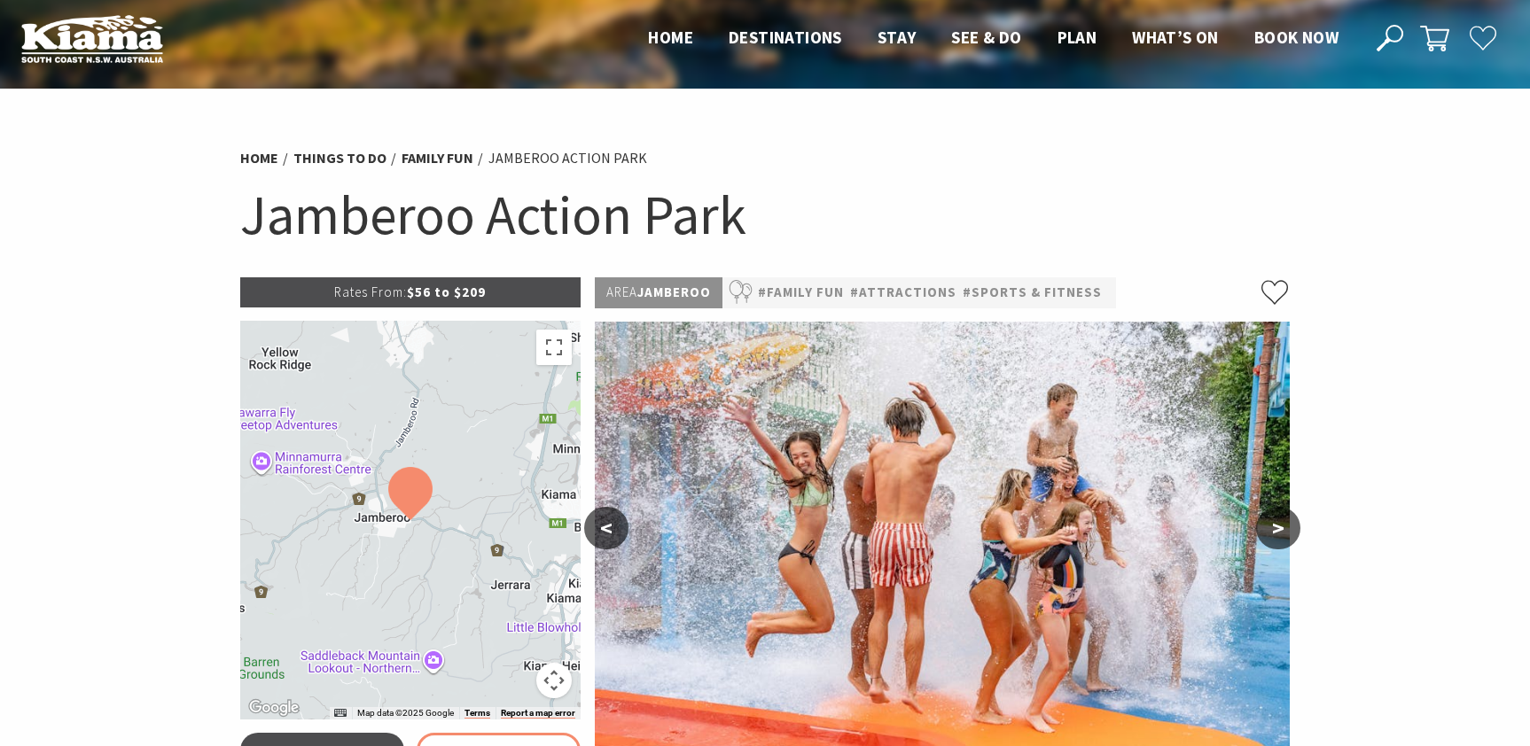
scroll to position [9, 0]
